Goal: Find specific page/section: Find specific page/section

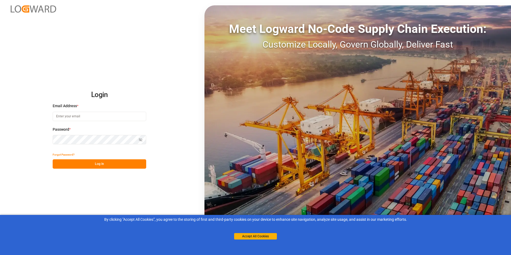
type input "[PERSON_NAME][EMAIL_ADDRESS][PERSON_NAME][PERSON_NAME][DOMAIN_NAME]"
click at [77, 165] on button "Log In" at bounding box center [99, 163] width 93 height 9
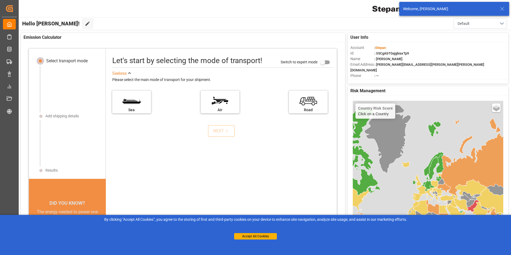
click at [501, 8] on icon at bounding box center [502, 9] width 6 height 6
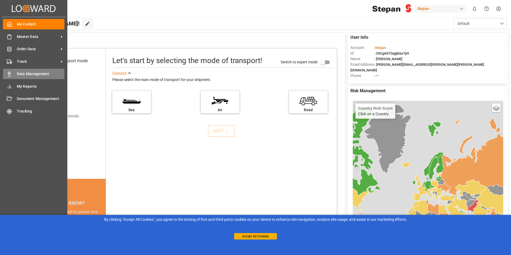
click at [14, 71] on div "Data Management Data Management" at bounding box center [33, 74] width 61 height 10
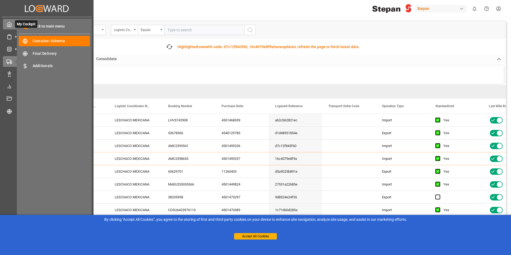
click at [6, 22] on div at bounding box center [7, 24] width 9 height 6
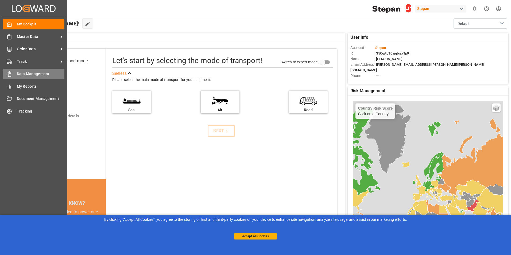
click at [12, 71] on div "Data Management Data Management" at bounding box center [33, 74] width 61 height 10
